Goal: Find specific page/section

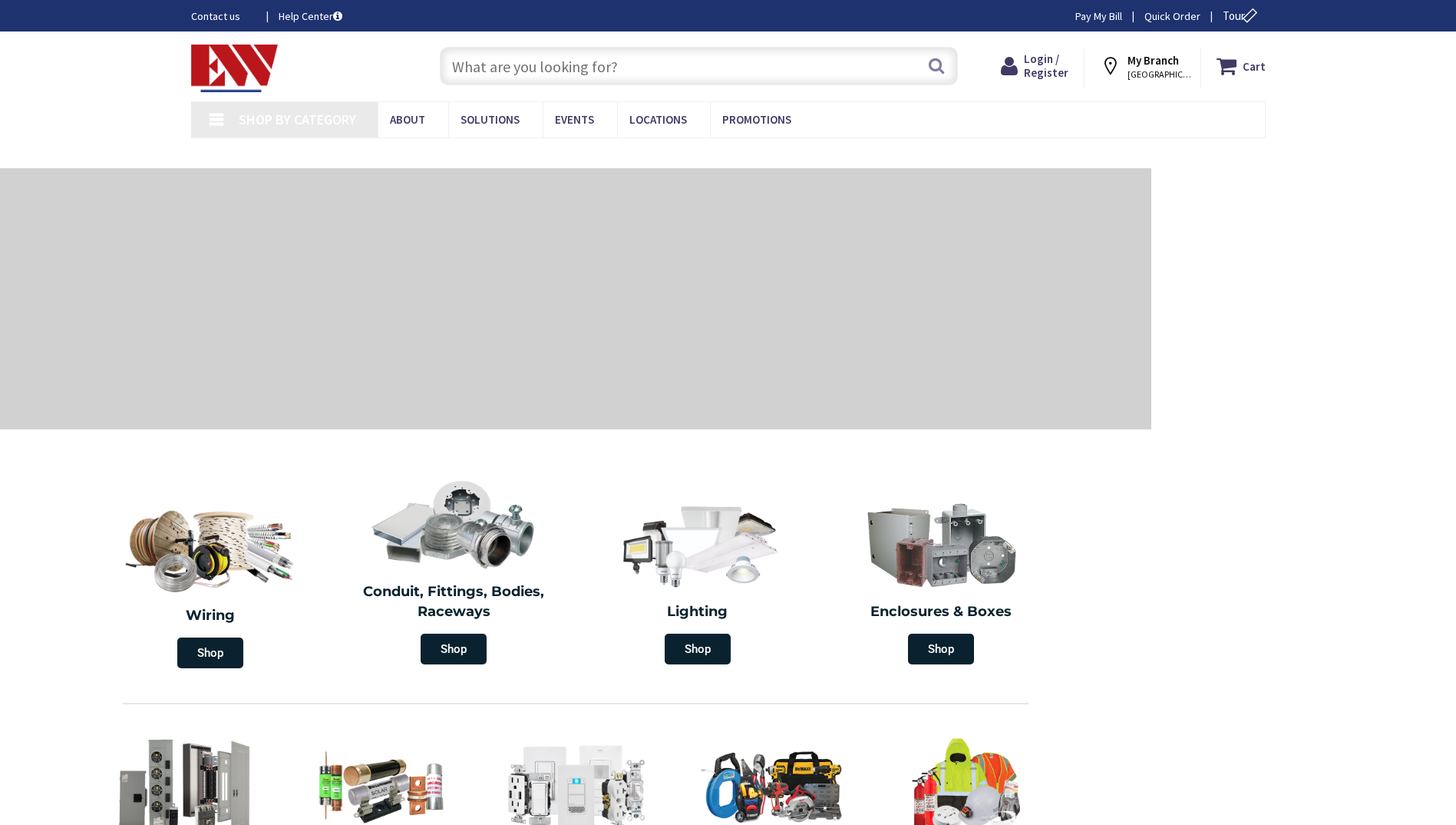
type input "Taylorville Cty Recreation Dir, [STREET_ADDRESS]"
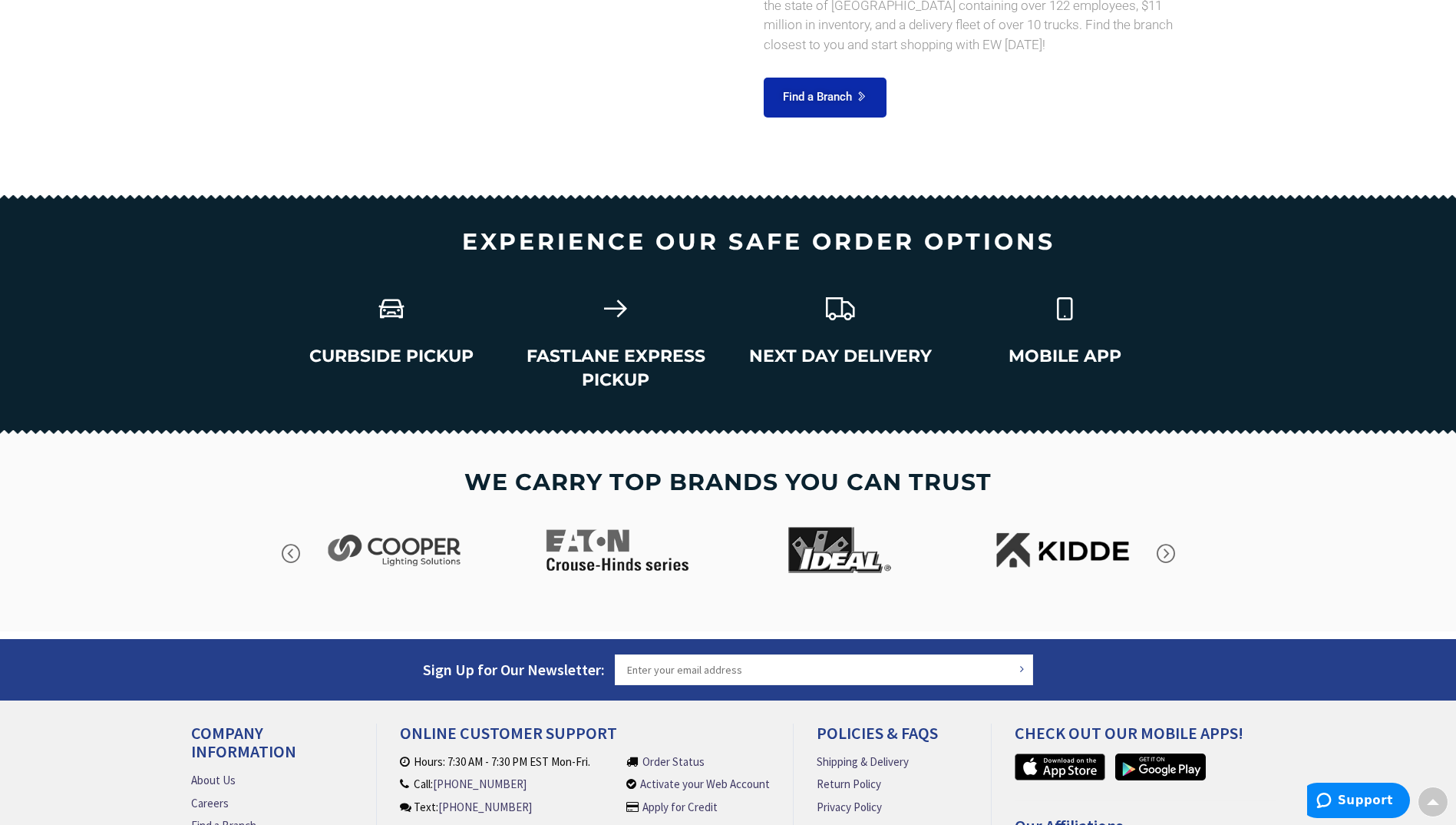
scroll to position [2071, 0]
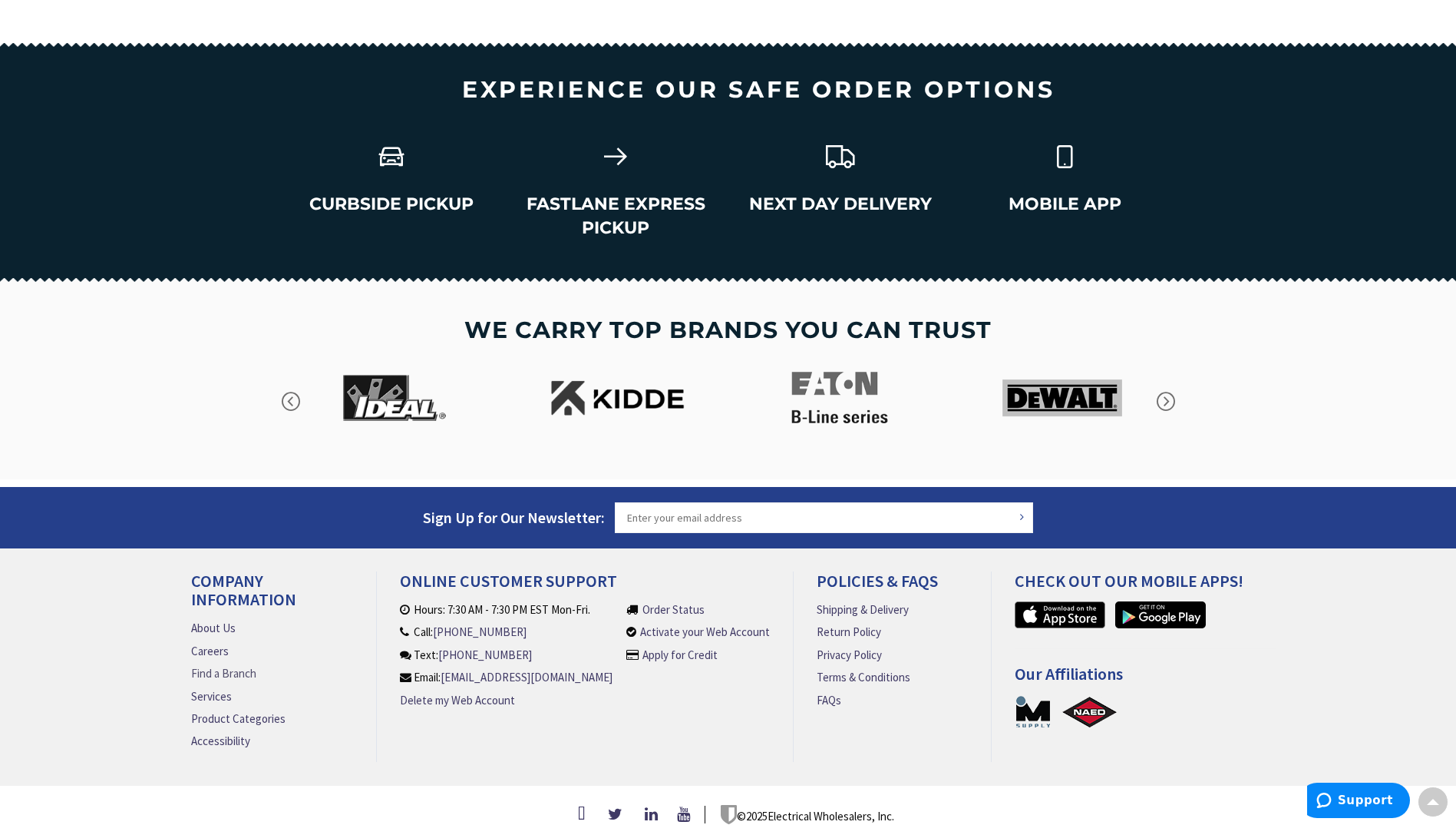
click at [226, 665] on link "Find a Branch" at bounding box center [223, 673] width 65 height 16
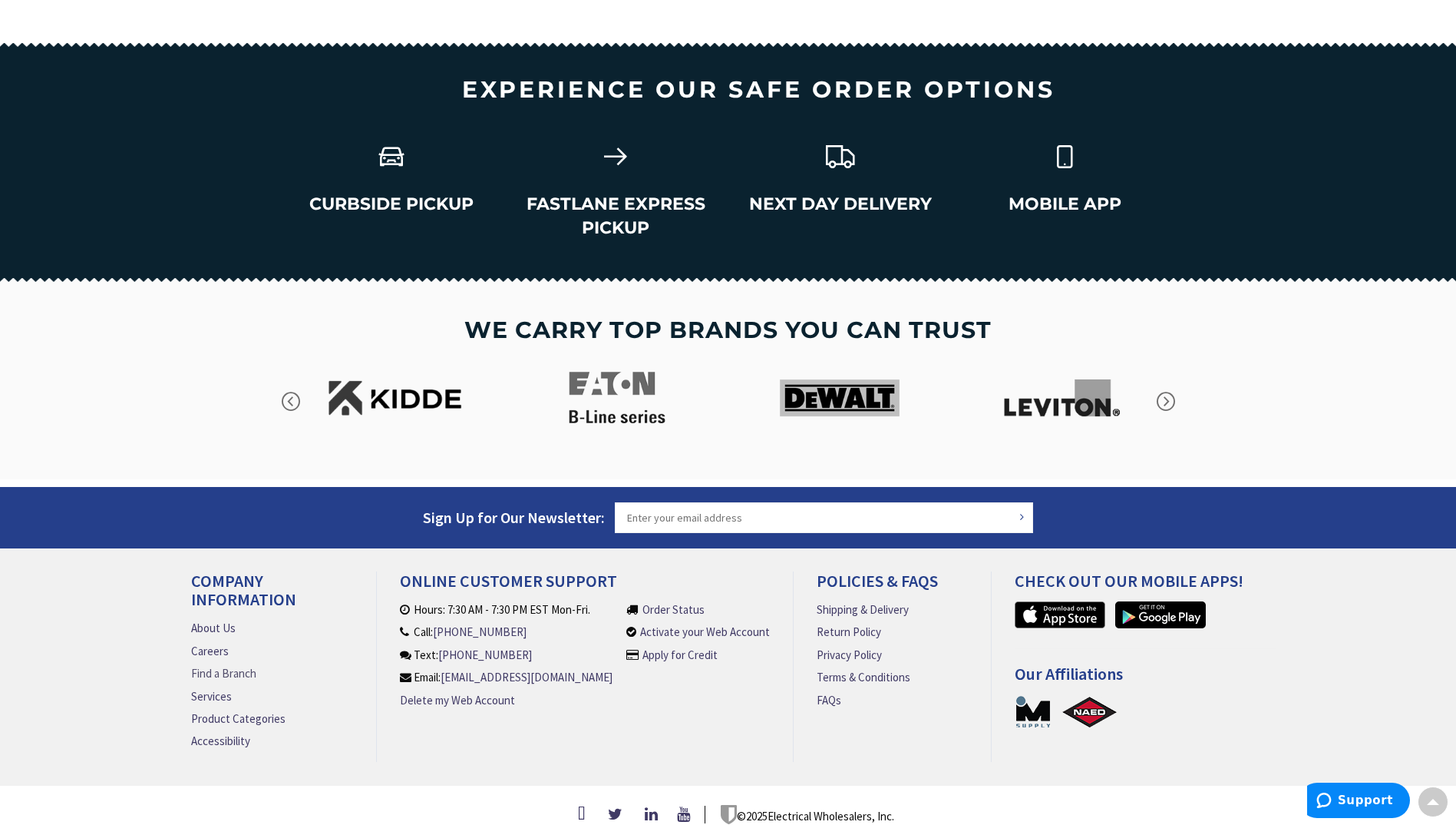
click at [226, 665] on link "Find a Branch" at bounding box center [223, 673] width 65 height 16
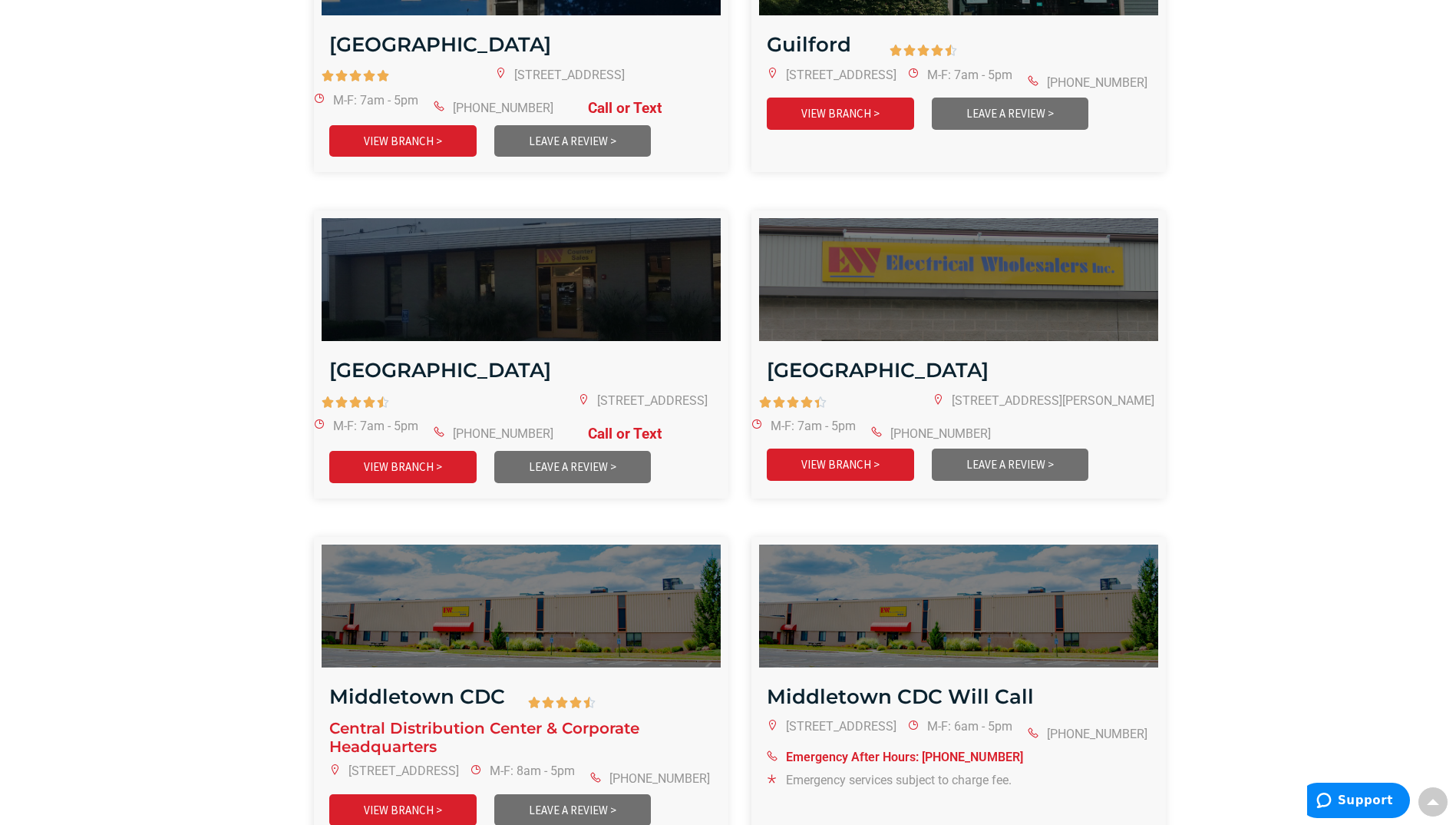
scroll to position [1152, 0]
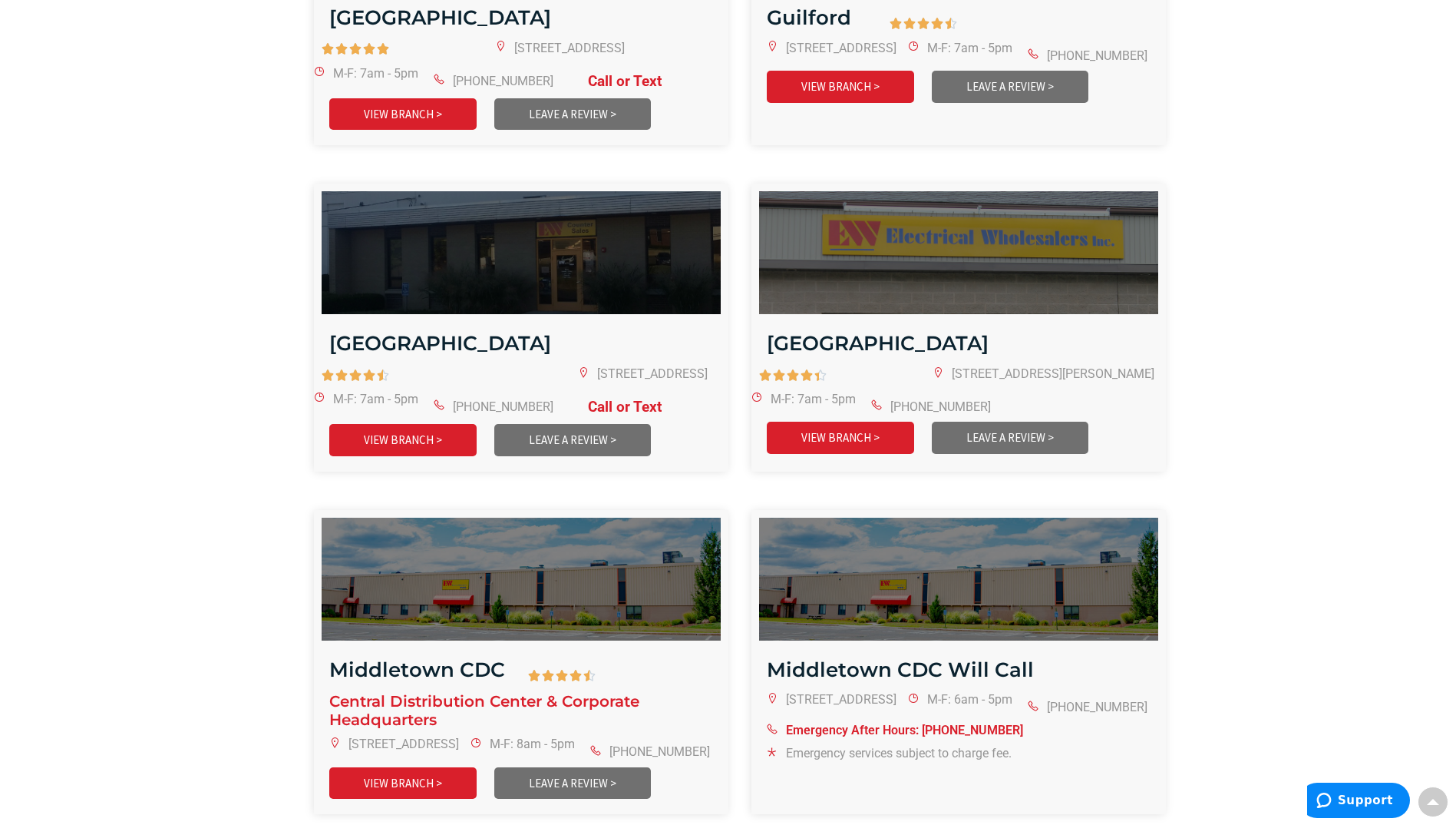
click at [505, 648] on div "Middletown CDC" at bounding box center [417, 670] width 207 height 44
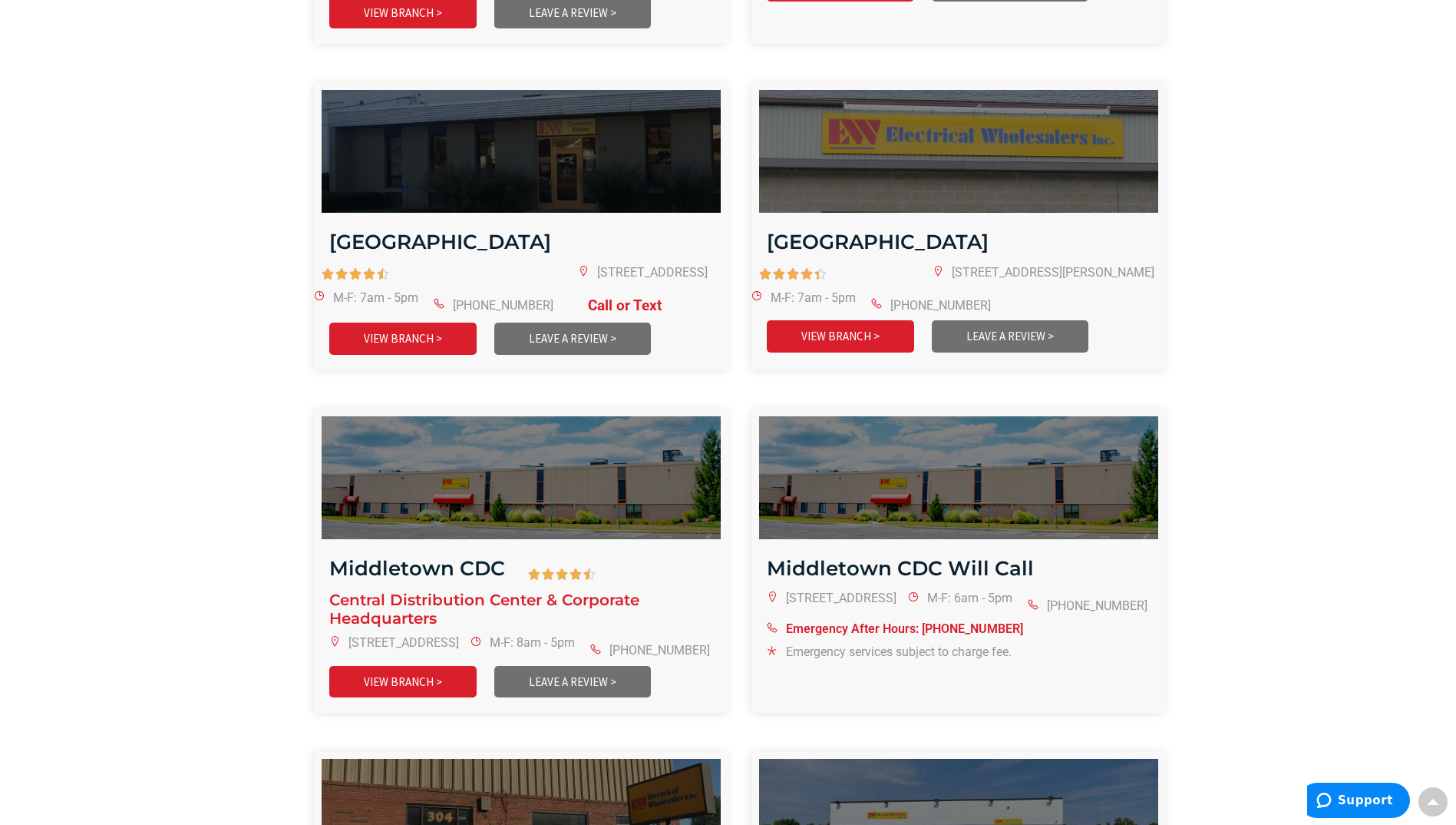
scroll to position [886, 0]
